Goal: Task Accomplishment & Management: Use online tool/utility

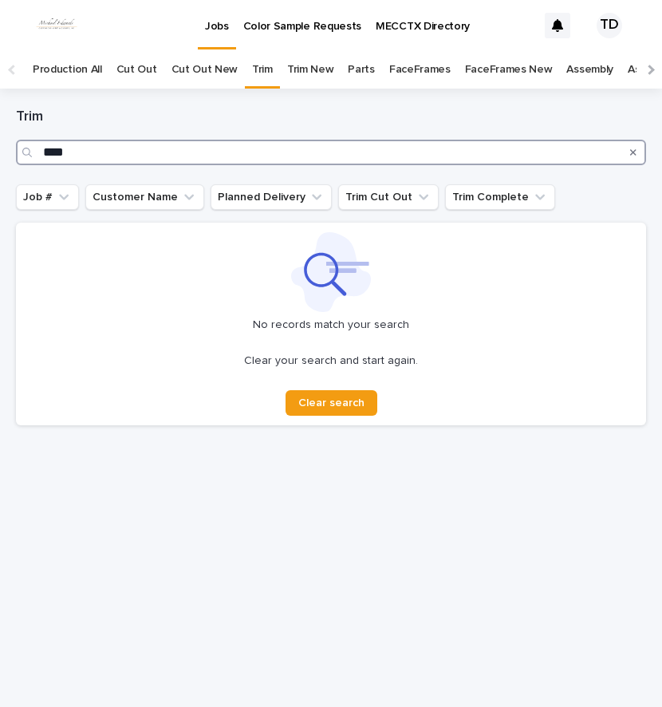
drag, startPoint x: 89, startPoint y: 595, endPoint x: 144, endPoint y: 151, distance: 447.1
click at [144, 151] on input "****" at bounding box center [331, 153] width 630 height 26
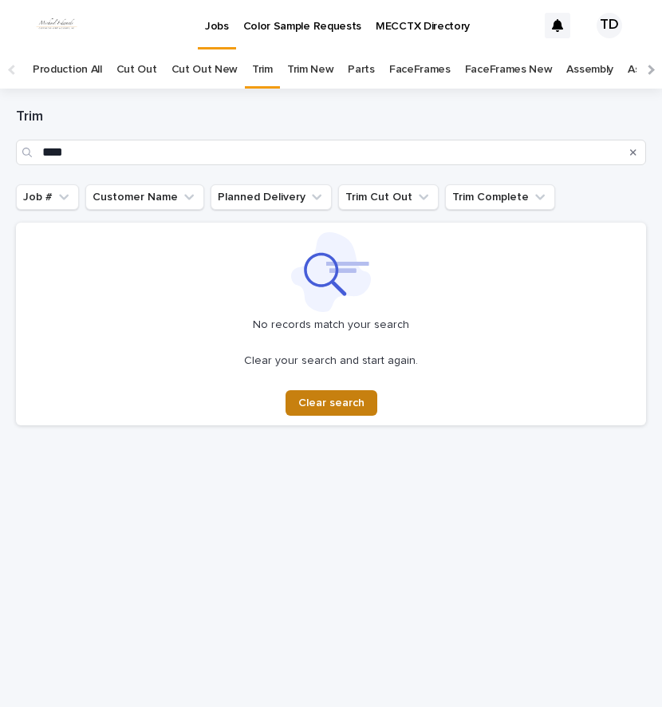
click at [354, 405] on span "Clear search" at bounding box center [331, 402] width 66 height 11
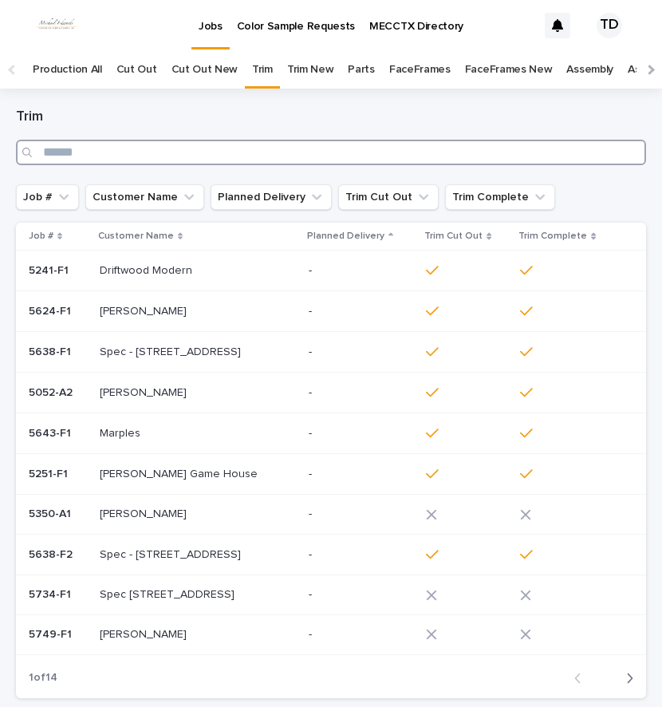
click at [129, 147] on input "Search" at bounding box center [331, 153] width 630 height 26
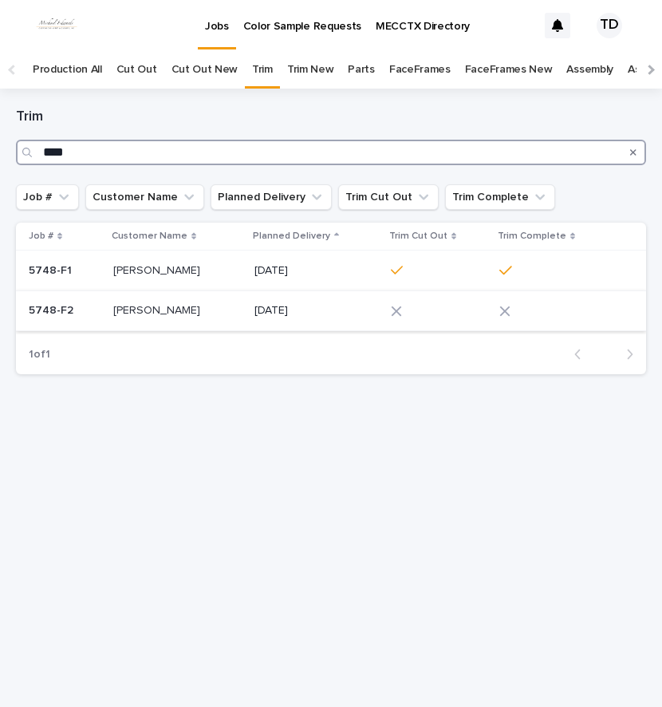
type input "****"
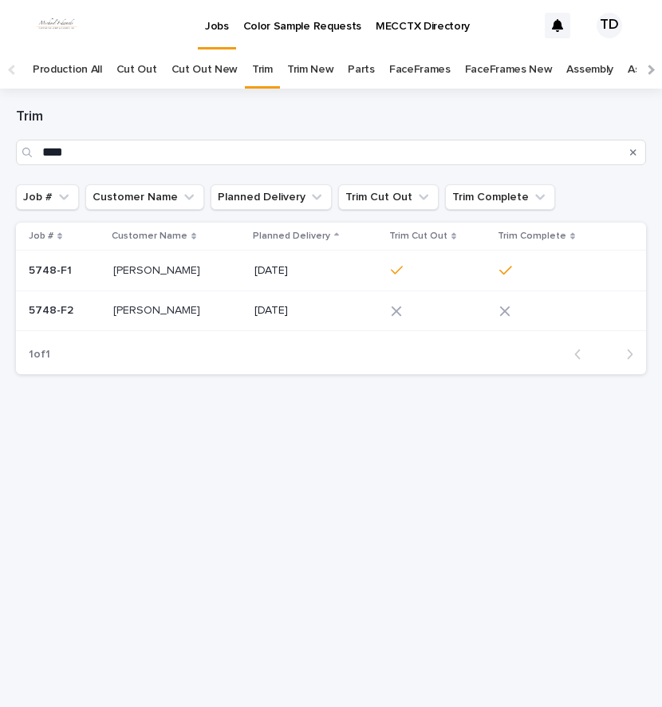
click at [396, 315] on icon at bounding box center [396, 311] width 11 height 11
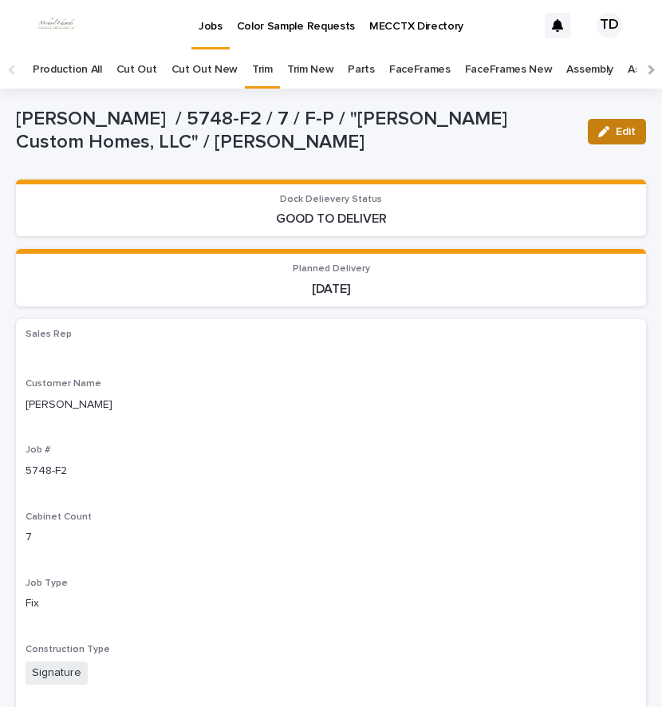
drag, startPoint x: 611, startPoint y: 125, endPoint x: 404, endPoint y: 206, distance: 222.9
click at [611, 133] on button "Edit" at bounding box center [617, 132] width 58 height 26
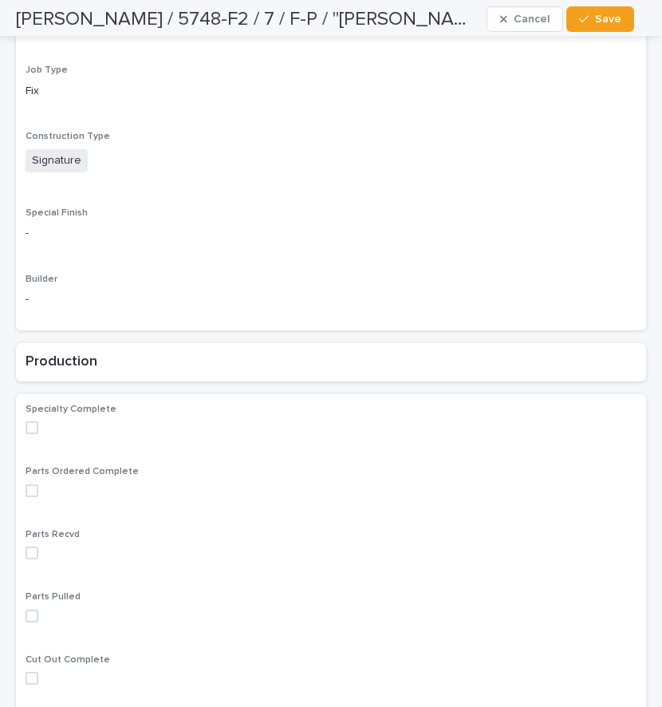
scroll to position [878, 0]
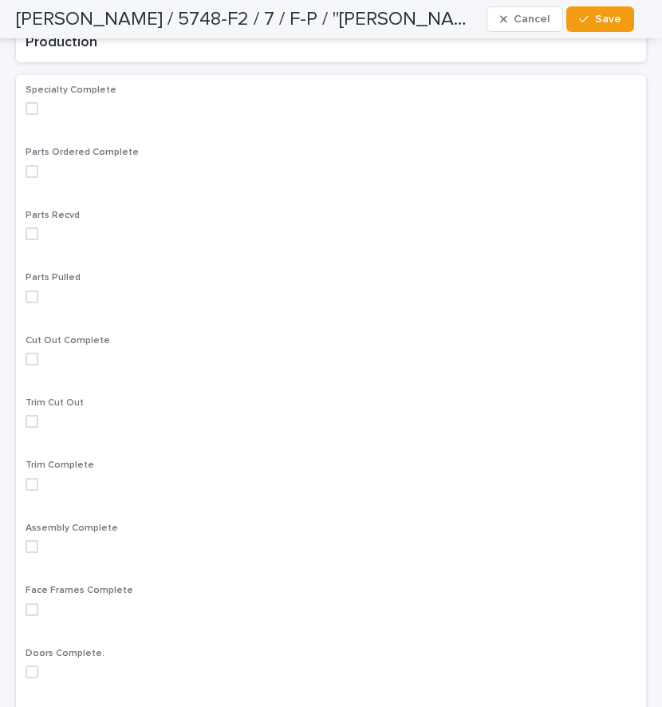
click at [31, 415] on span at bounding box center [32, 421] width 13 height 13
click at [38, 478] on span at bounding box center [32, 484] width 13 height 13
drag, startPoint x: 602, startPoint y: 25, endPoint x: 481, endPoint y: 34, distance: 120.8
click at [597, 22] on button "Save" at bounding box center [601, 19] width 68 height 26
